Goal: Find specific page/section: Find specific page/section

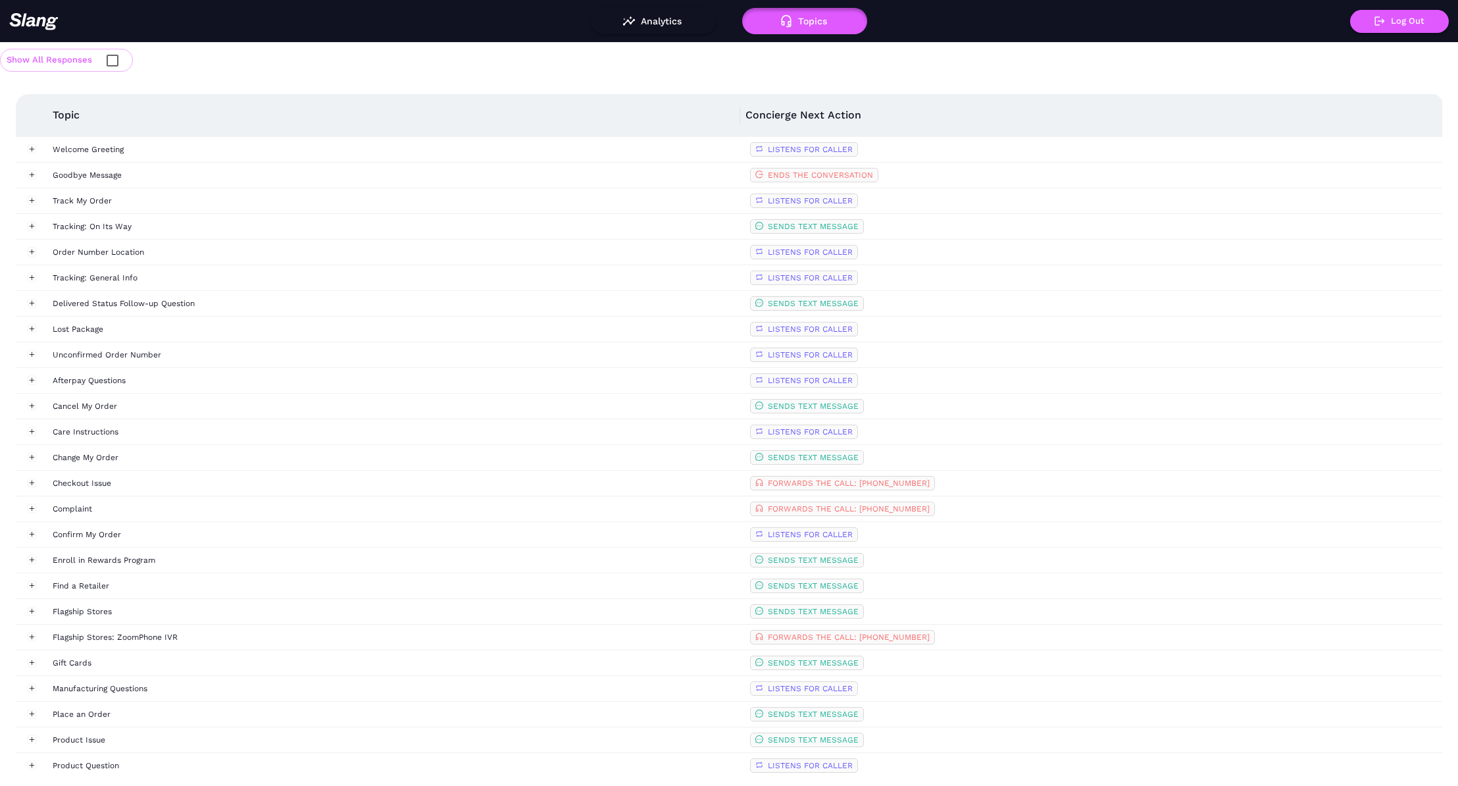
scroll to position [363, 0]
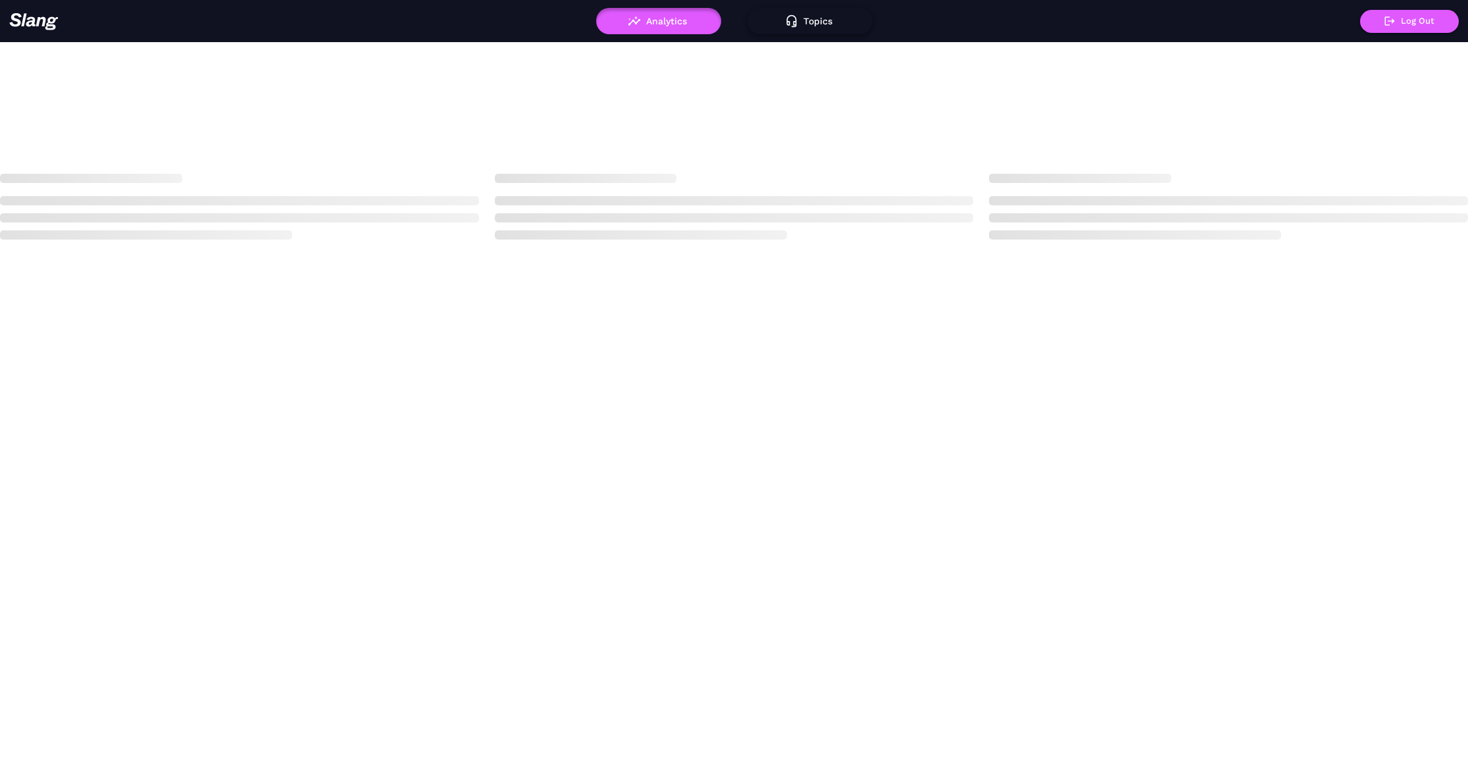
click at [809, 26] on button "Topics" at bounding box center [810, 21] width 125 height 26
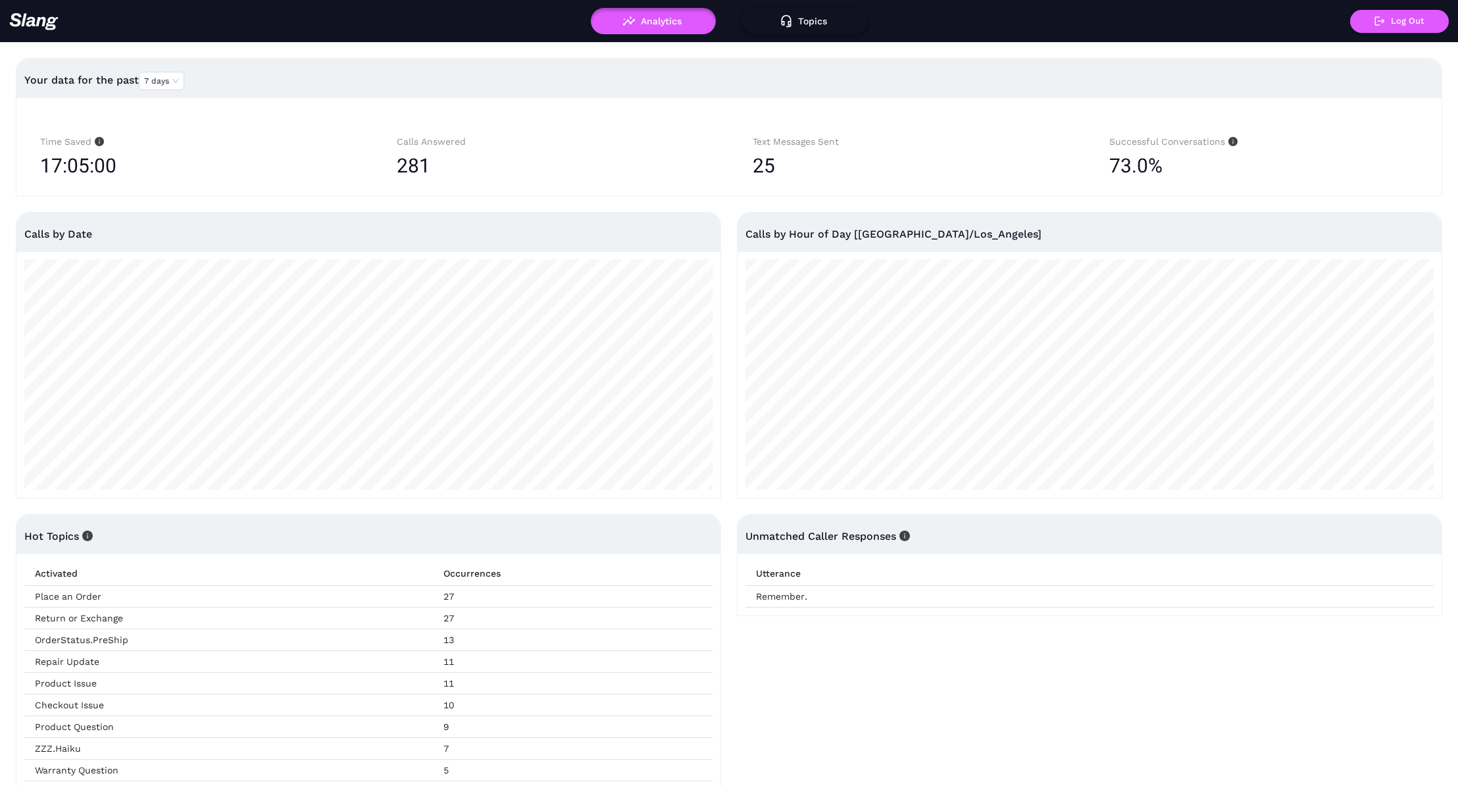
click at [821, 24] on button "Topics" at bounding box center [804, 21] width 125 height 26
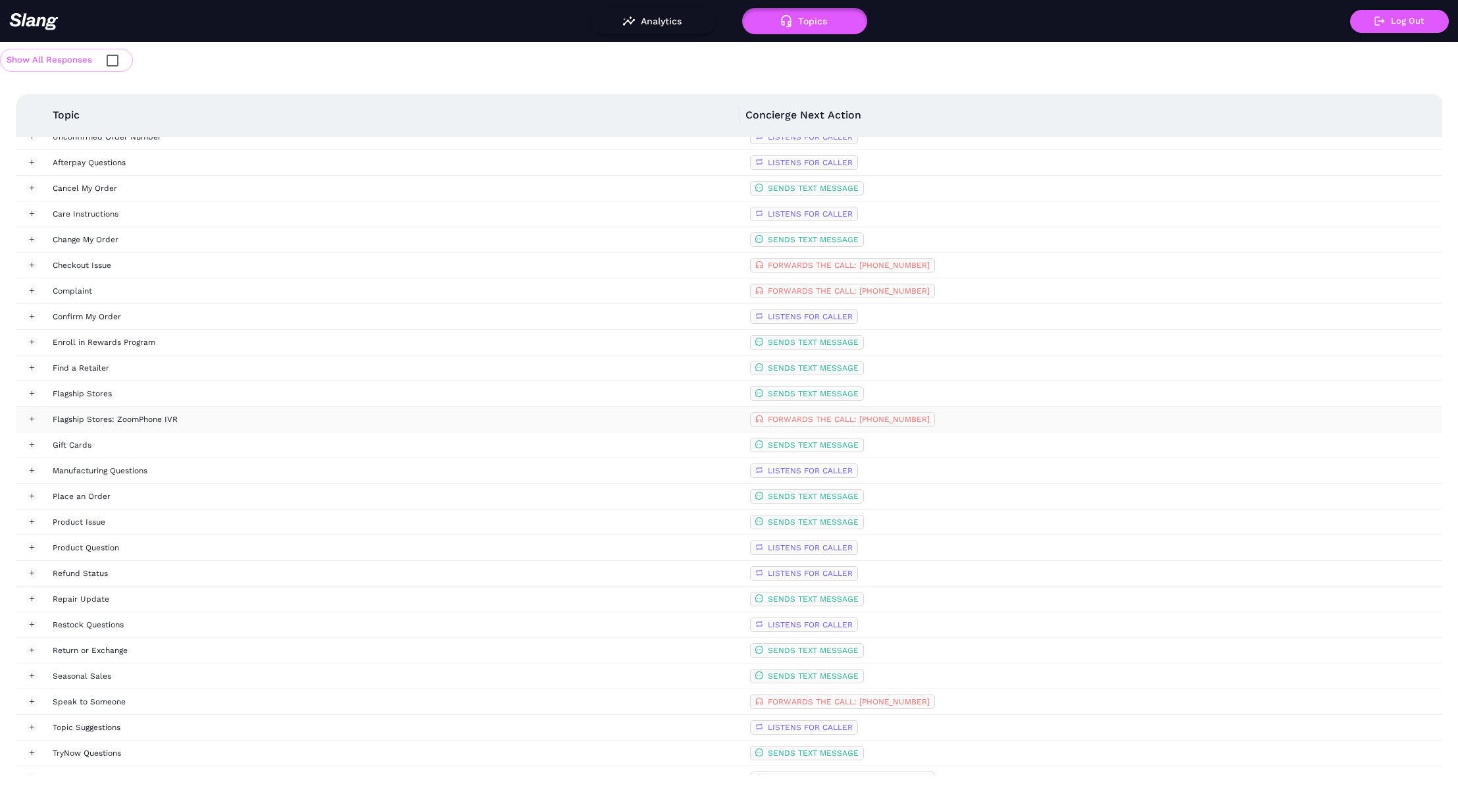
scroll to position [363, 0]
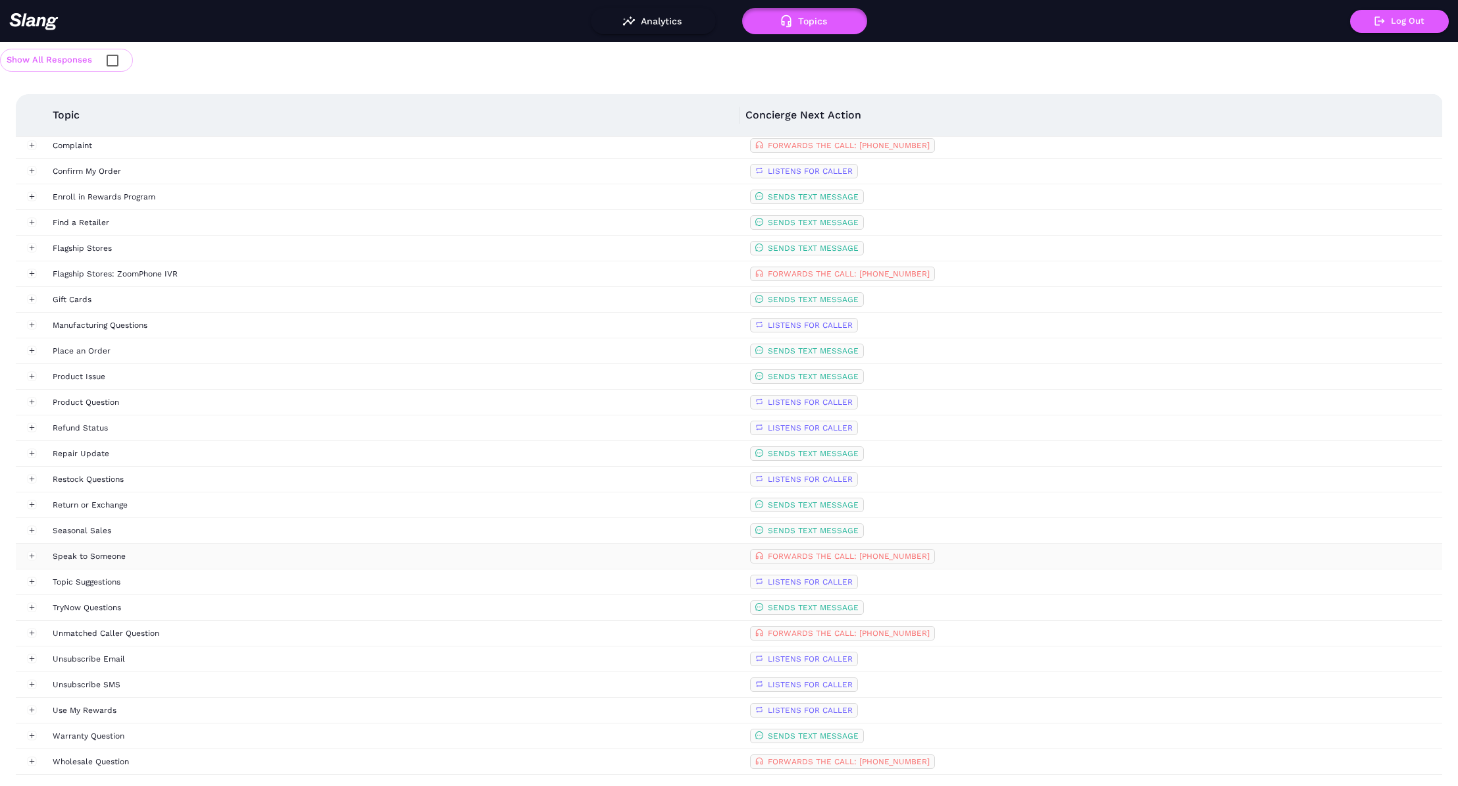
click at [496, 563] on td "Speak to Someone" at bounding box center [396, 557] width 698 height 26
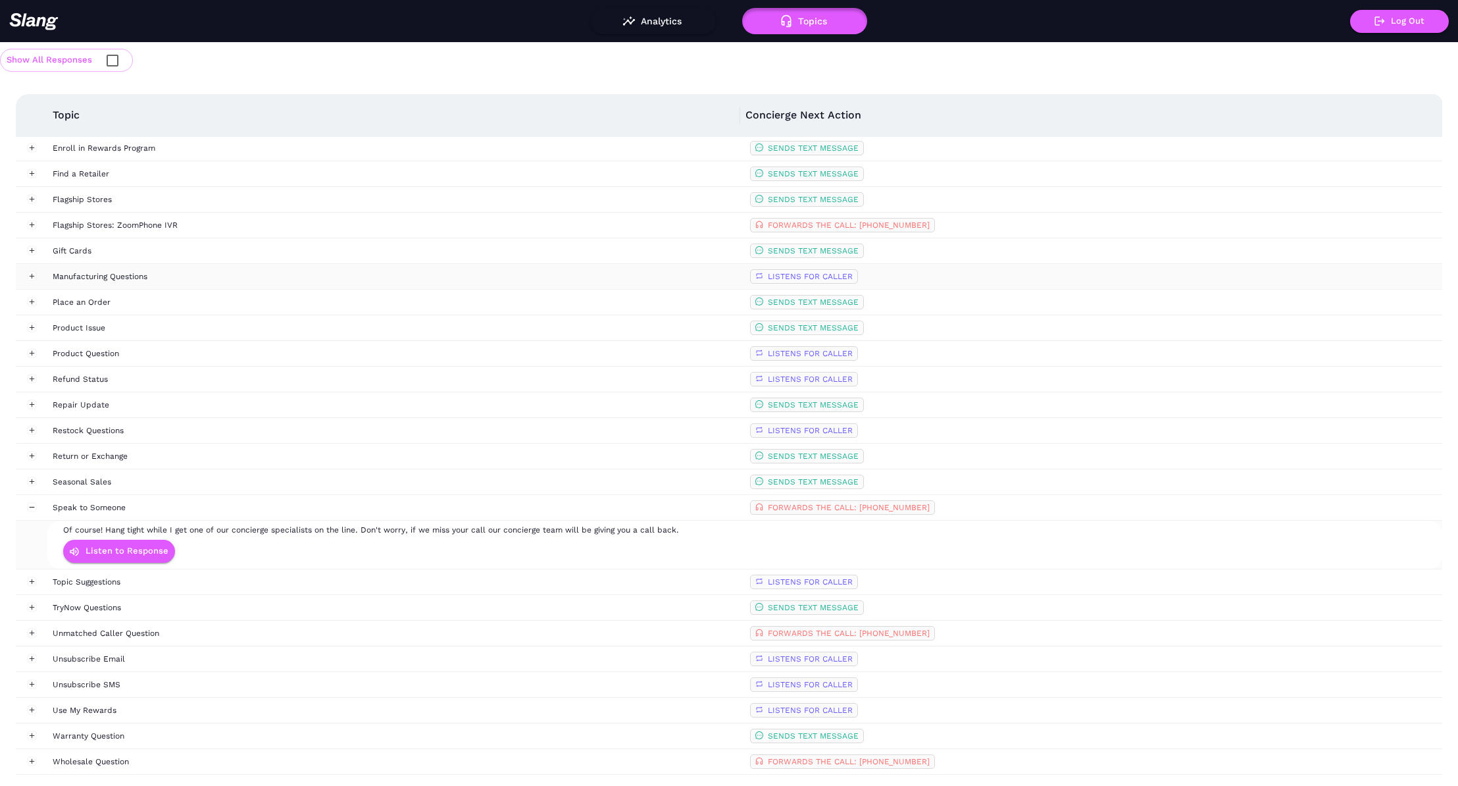
scroll to position [5, 0]
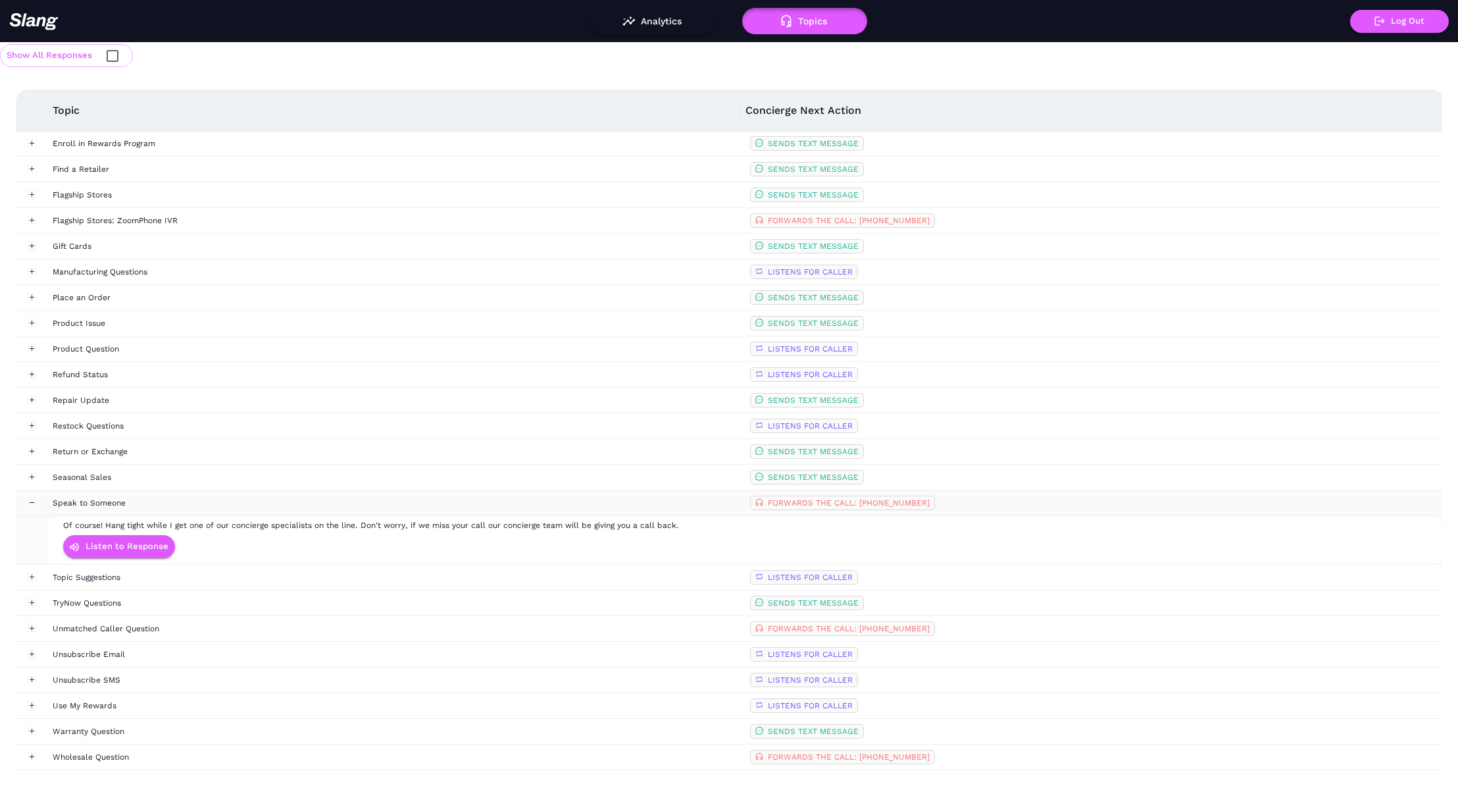
click at [811, 505] on span "FORWARDS THE CALL: [PHONE_NUMBER]" at bounding box center [849, 502] width 162 height 9
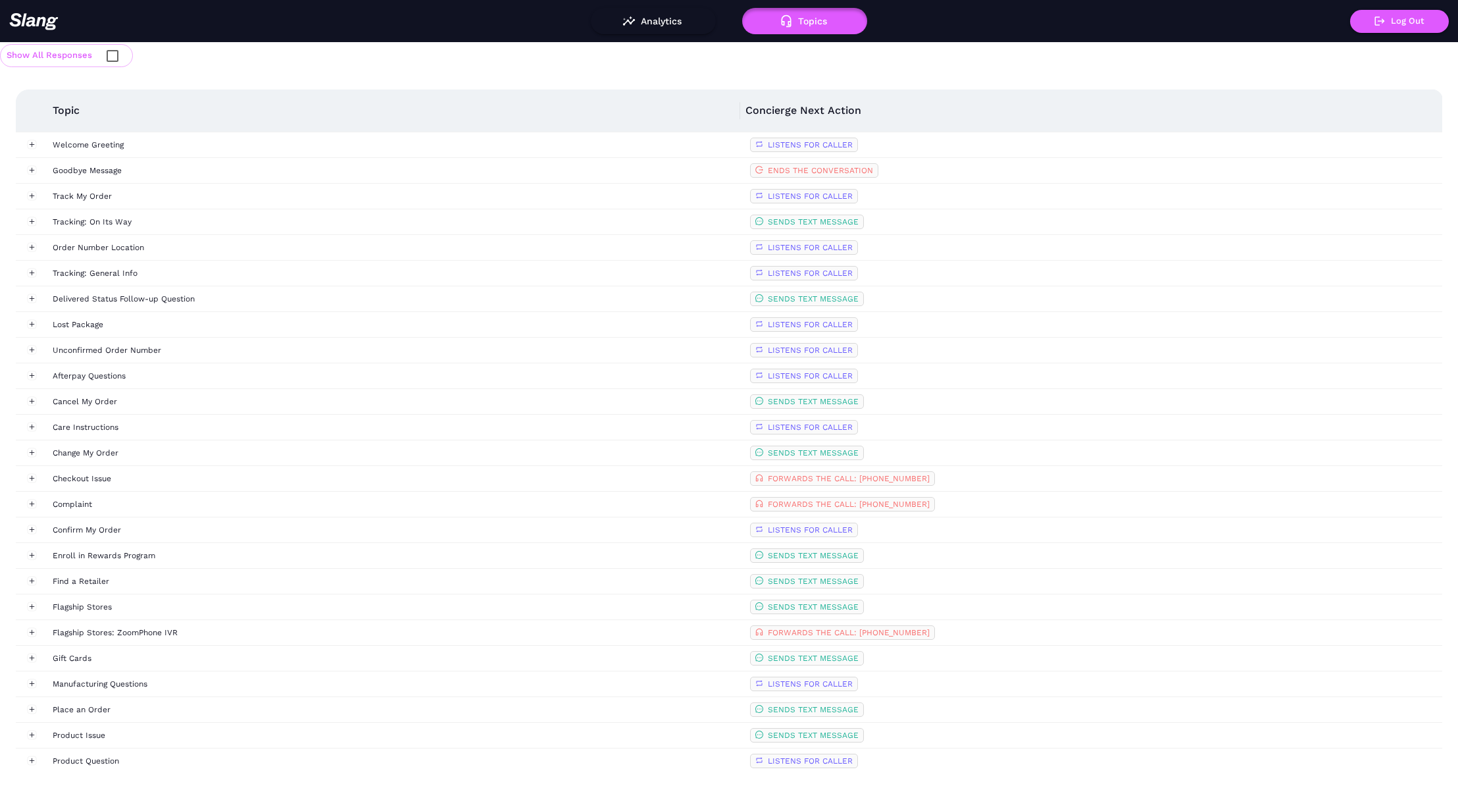
scroll to position [412, 0]
